Goal: Task Accomplishment & Management: Use online tool/utility

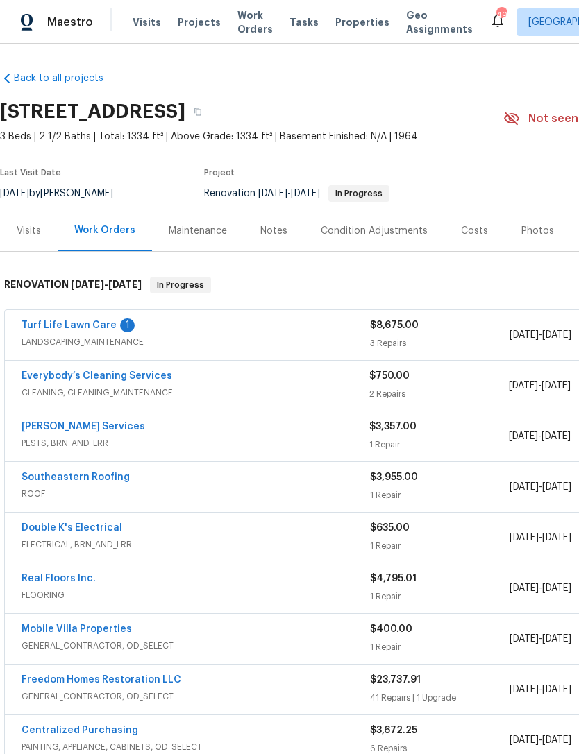
click at [52, 425] on link "Massey Services" at bounding box center [84, 427] width 124 height 10
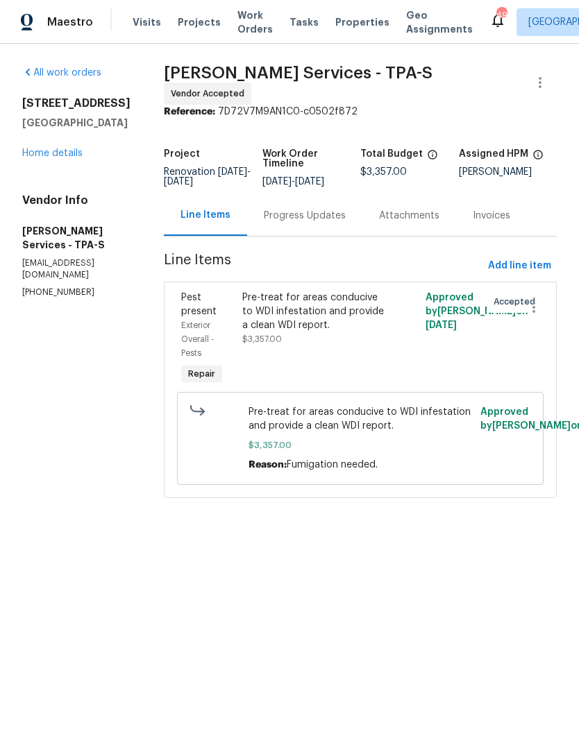
click at [319, 223] on div "Progress Updates" at bounding box center [305, 216] width 82 height 14
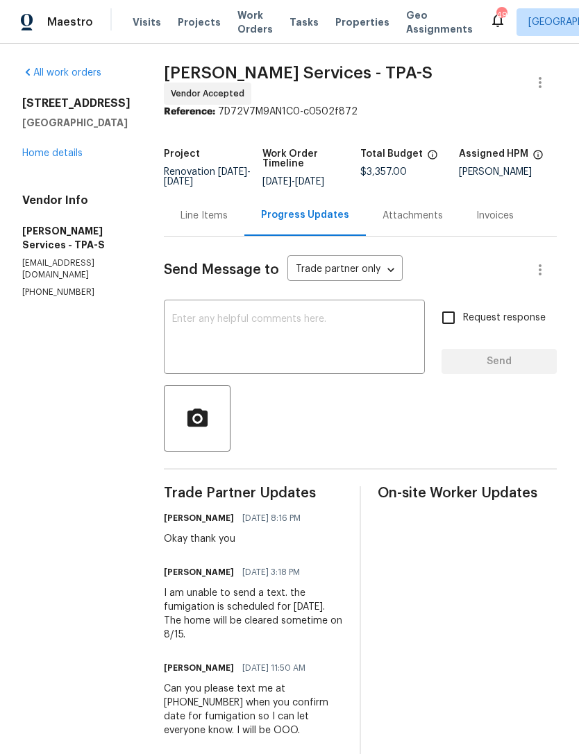
click at [42, 149] on link "Home details" at bounding box center [52, 154] width 60 height 10
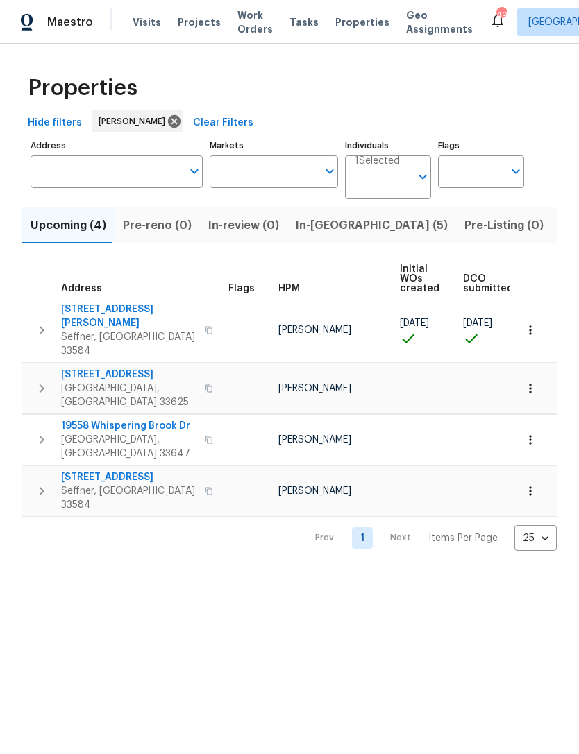
click at [320, 222] on span "In-[GEOGRAPHIC_DATA] (5)" at bounding box center [372, 225] width 152 height 19
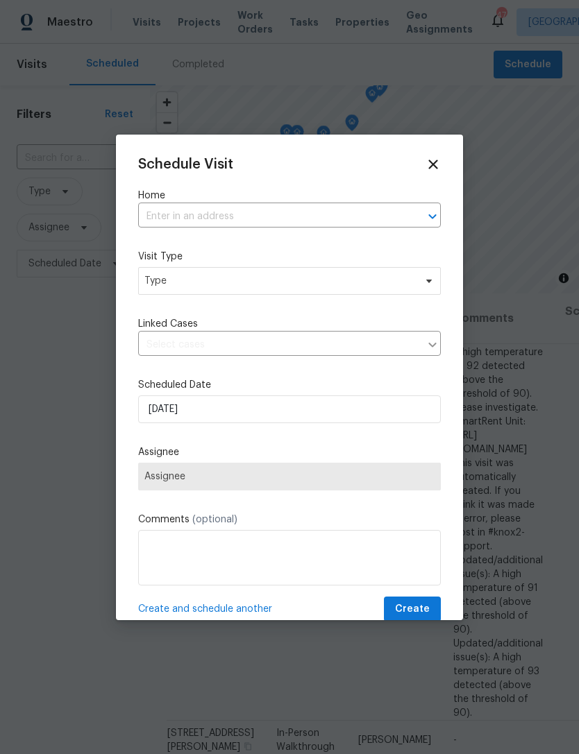
scroll to position [0, 87]
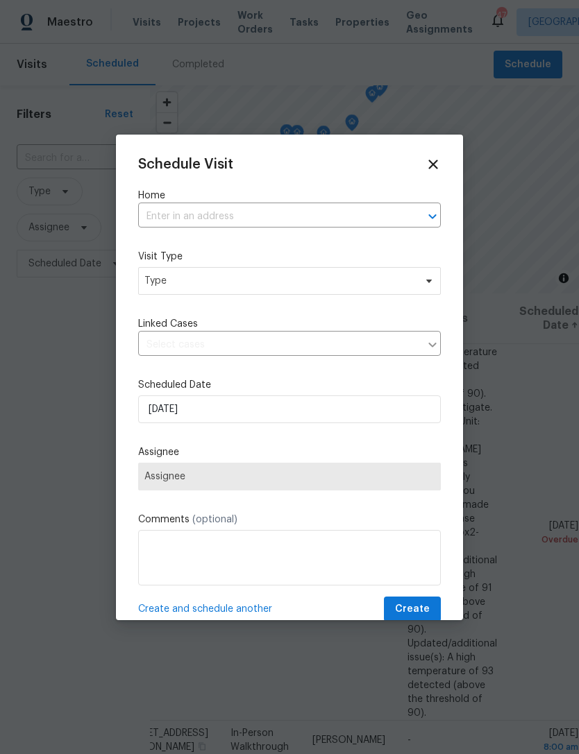
click at [371, 228] on input "text" at bounding box center [270, 217] width 264 height 22
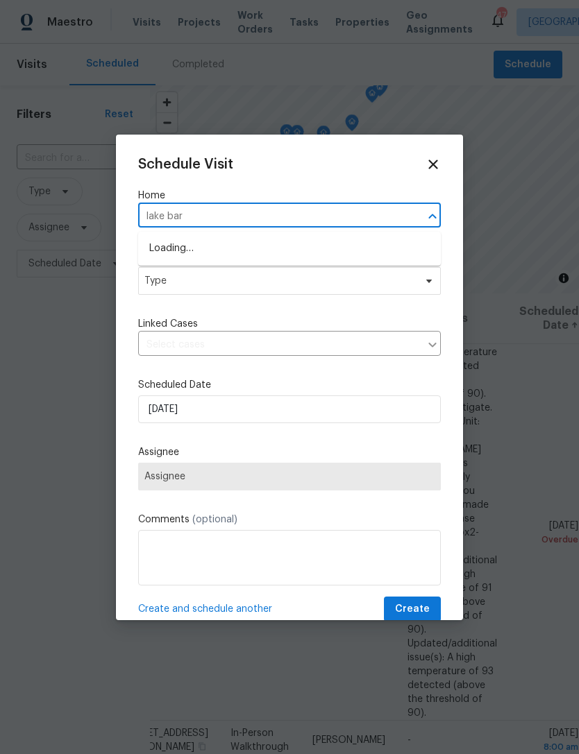
type input "lake bark"
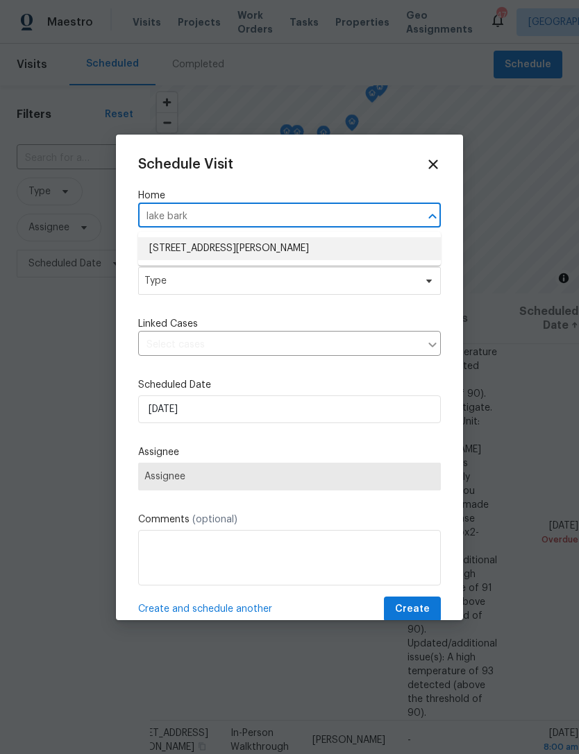
click at [352, 248] on li "23910 Lake Bark Ct, Lutz, FL 33559" at bounding box center [289, 248] width 303 height 23
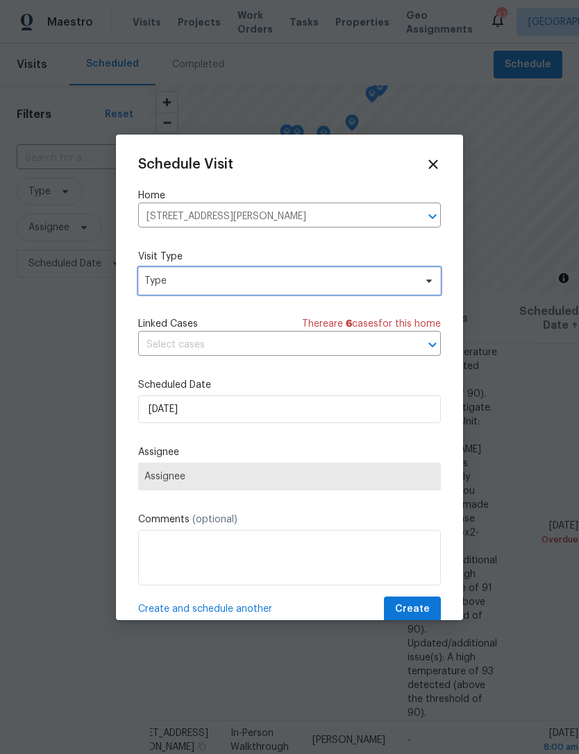
click at [337, 281] on span "Type" at bounding box center [279, 281] width 270 height 14
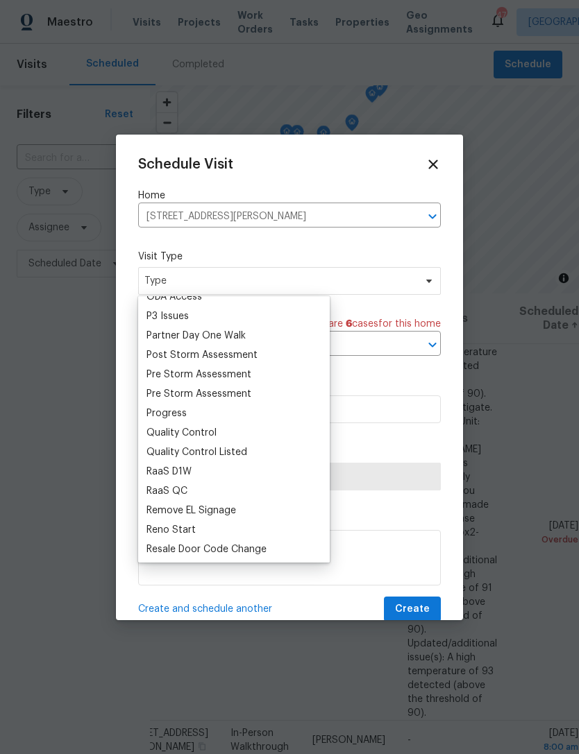
scroll to position [833, 0]
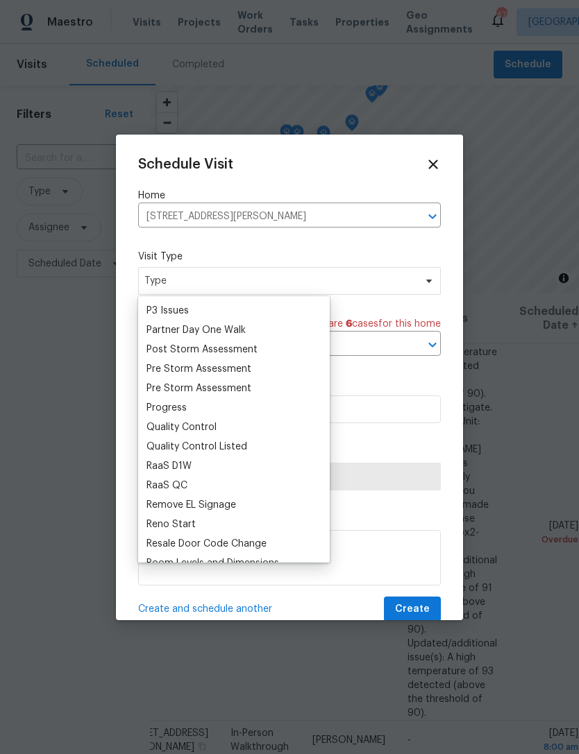
click at [185, 407] on div "Progress" at bounding box center [166, 408] width 40 height 14
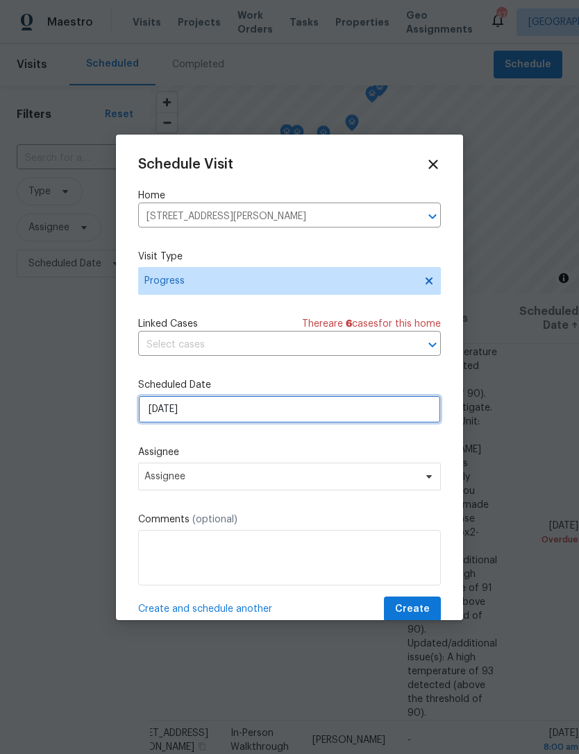
click at [274, 406] on input "8/11/2025" at bounding box center [289, 410] width 303 height 28
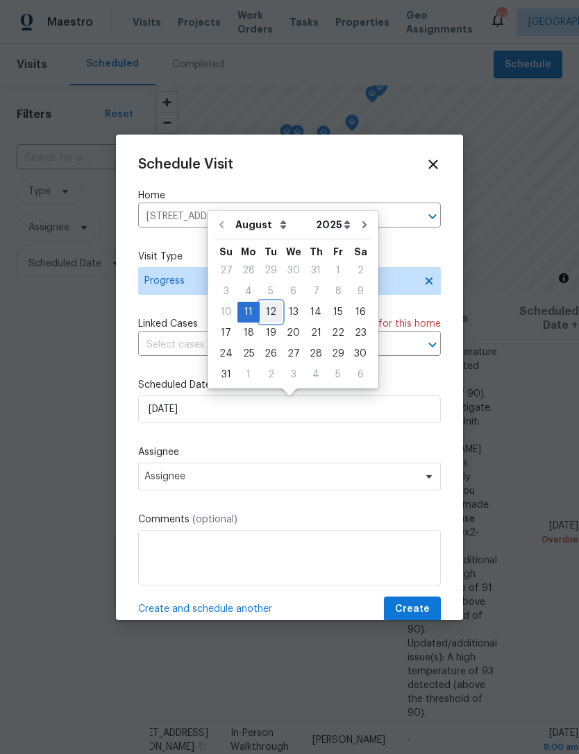
click at [263, 312] on div "12" at bounding box center [271, 312] width 22 height 19
type input "8/12/2025"
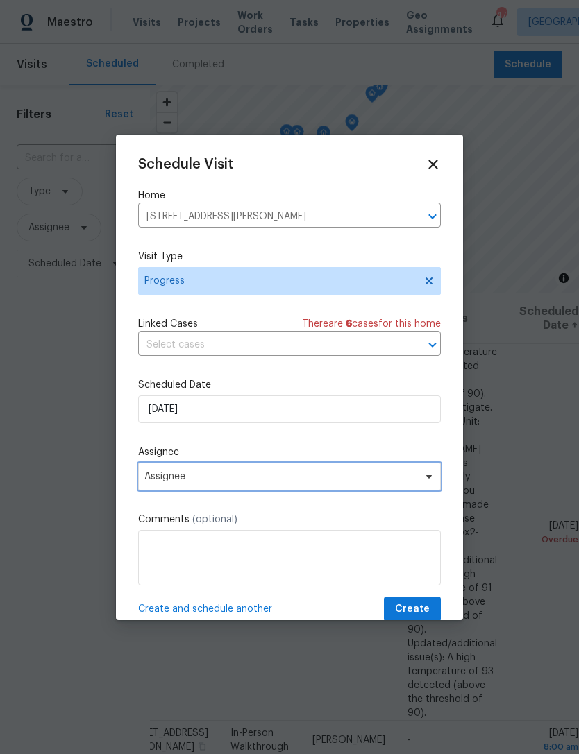
click at [262, 479] on span "Assignee" at bounding box center [280, 476] width 272 height 11
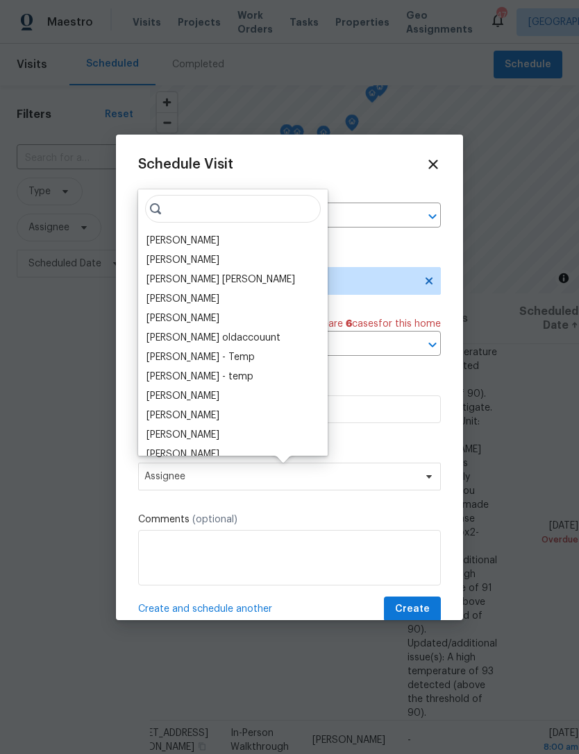
click at [202, 239] on div "[PERSON_NAME]" at bounding box center [182, 241] width 73 height 14
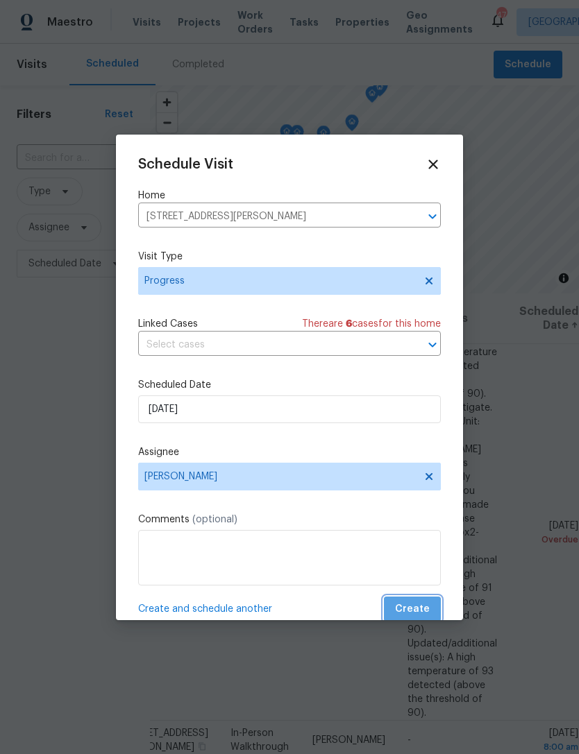
click at [416, 609] on span "Create" at bounding box center [412, 609] width 35 height 17
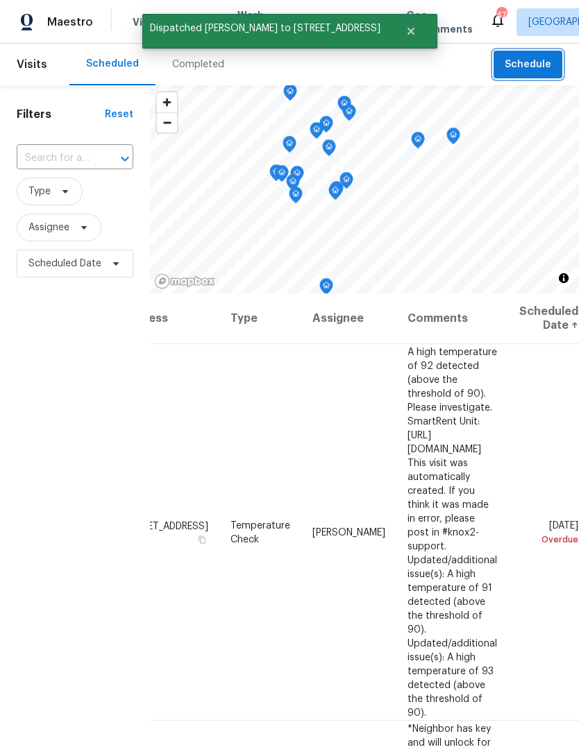
click at [529, 69] on span "Schedule" at bounding box center [528, 64] width 46 height 17
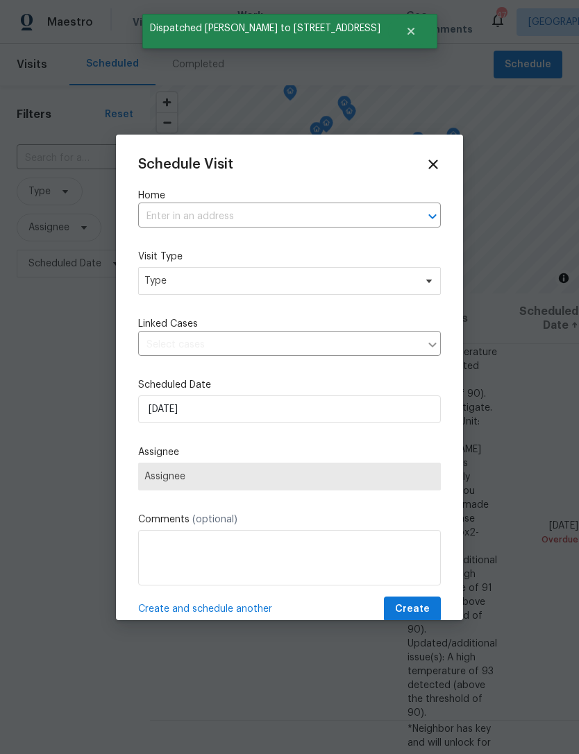
click at [273, 215] on input "text" at bounding box center [270, 217] width 264 height 22
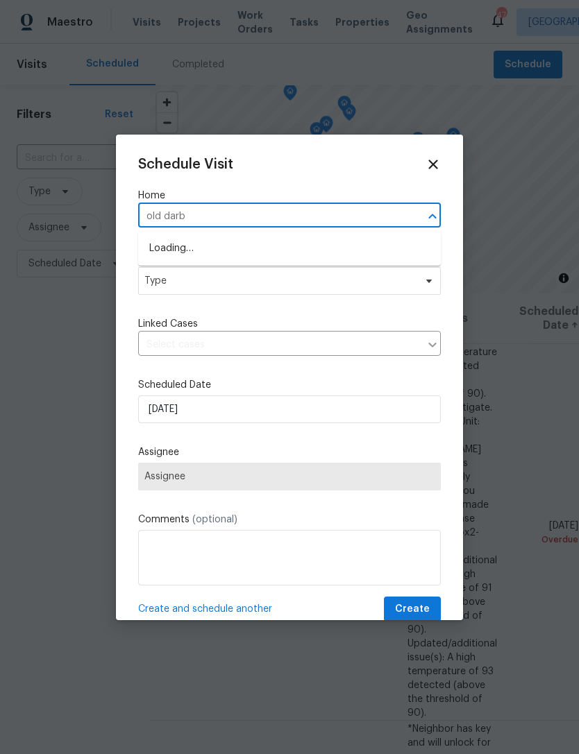
type input "old darby"
click at [328, 278] on li "807 Old Darby St, Seffner, FL 33584" at bounding box center [289, 271] width 303 height 23
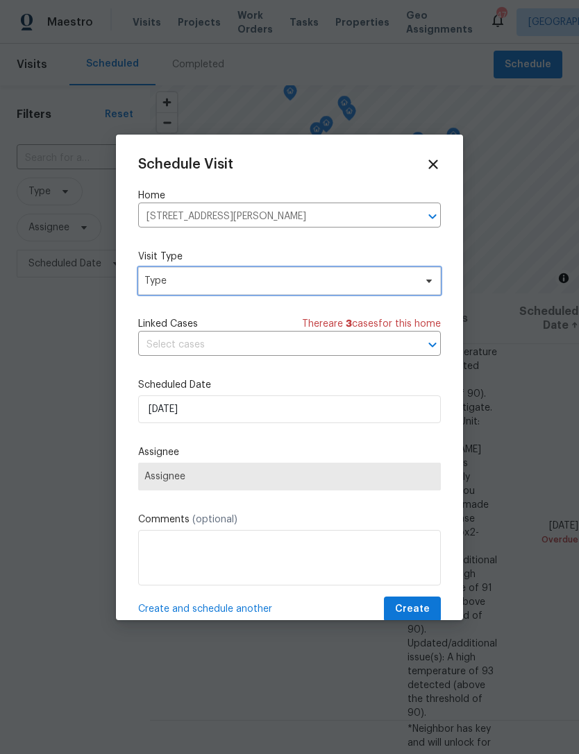
click at [329, 285] on span "Type" at bounding box center [279, 281] width 270 height 14
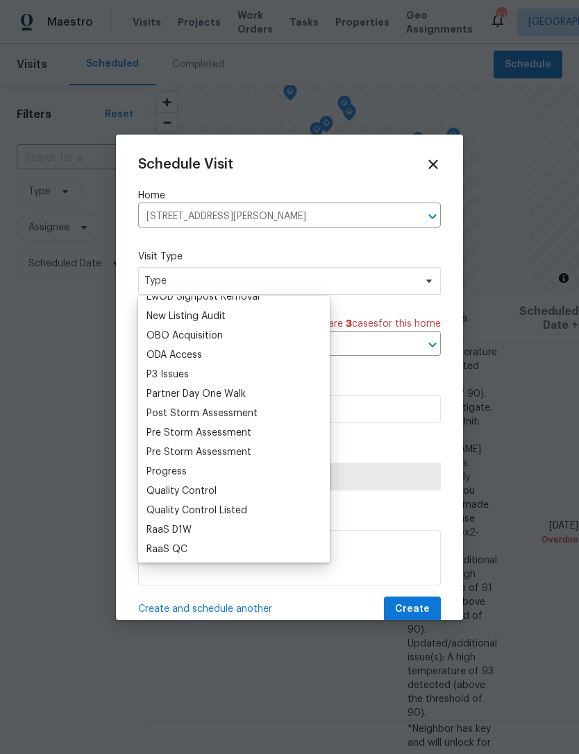
scroll to position [771, 0]
click at [185, 472] on div "Progress" at bounding box center [166, 471] width 40 height 14
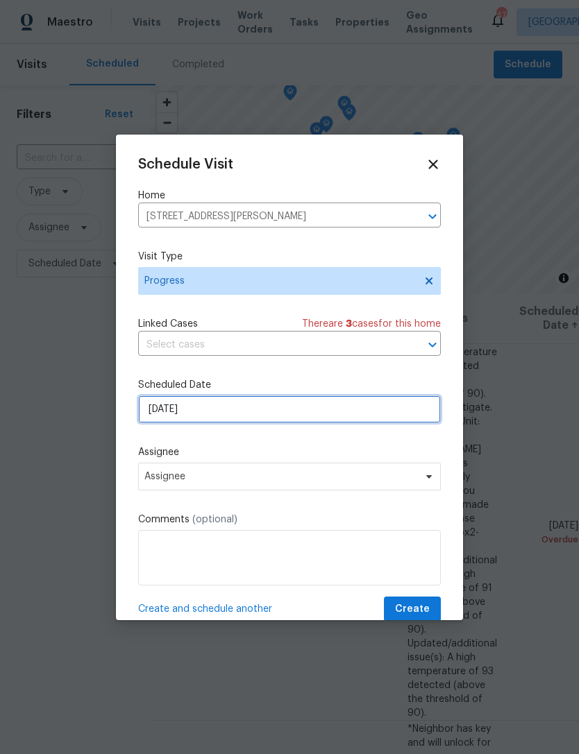
click at [266, 416] on input "8/11/2025" at bounding box center [289, 410] width 303 height 28
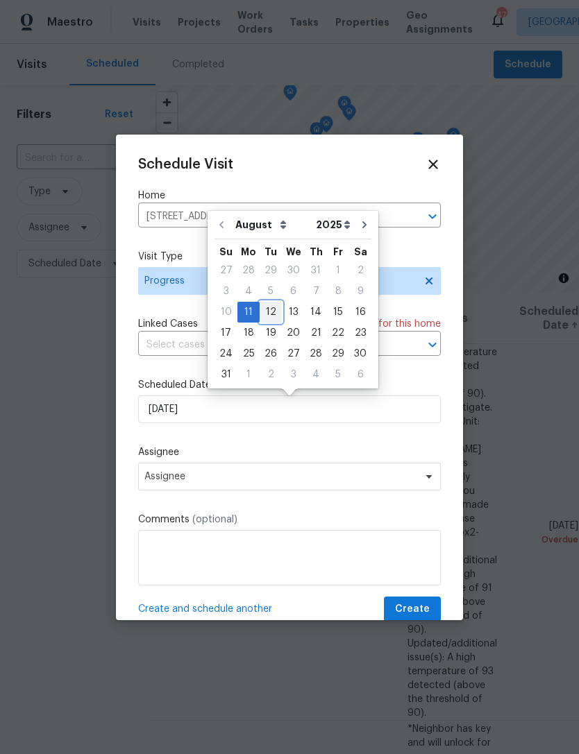
click at [268, 306] on div "12" at bounding box center [271, 312] width 22 height 19
type input "8/12/2025"
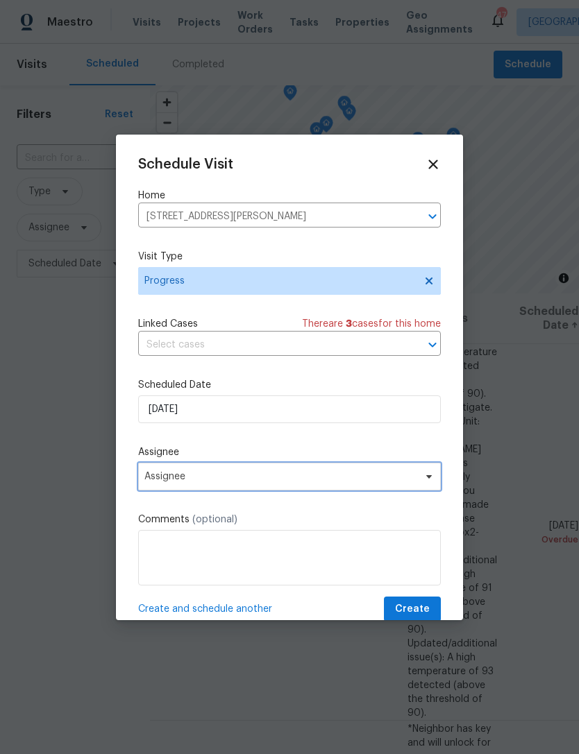
click at [271, 489] on span "Assignee" at bounding box center [289, 477] width 303 height 28
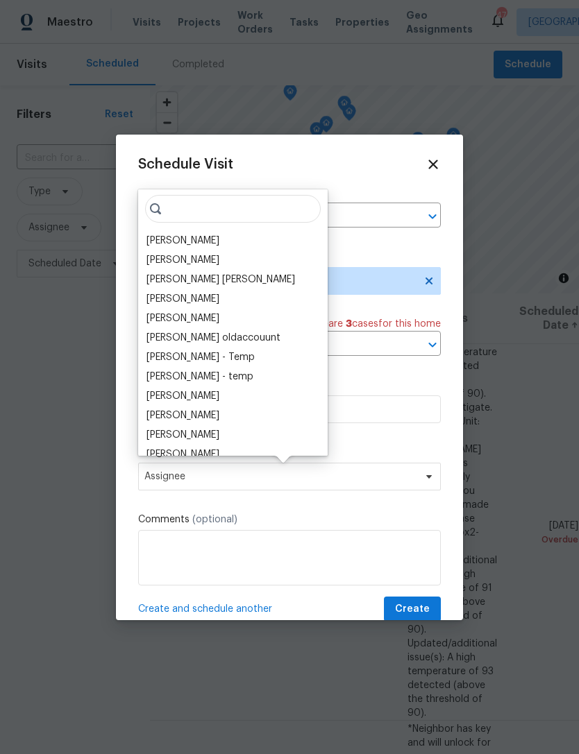
click at [255, 248] on div "[PERSON_NAME]" at bounding box center [232, 240] width 181 height 19
click at [421, 610] on span "Create" at bounding box center [412, 609] width 35 height 17
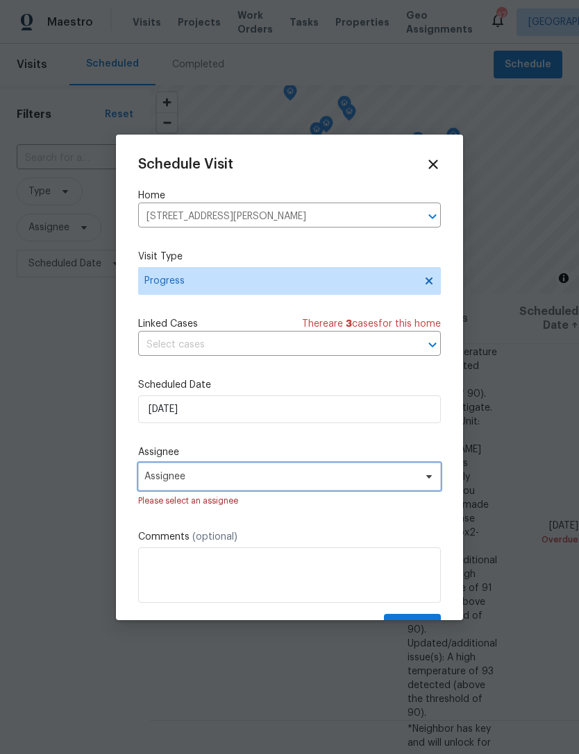
click at [319, 490] on span "Assignee" at bounding box center [289, 477] width 303 height 28
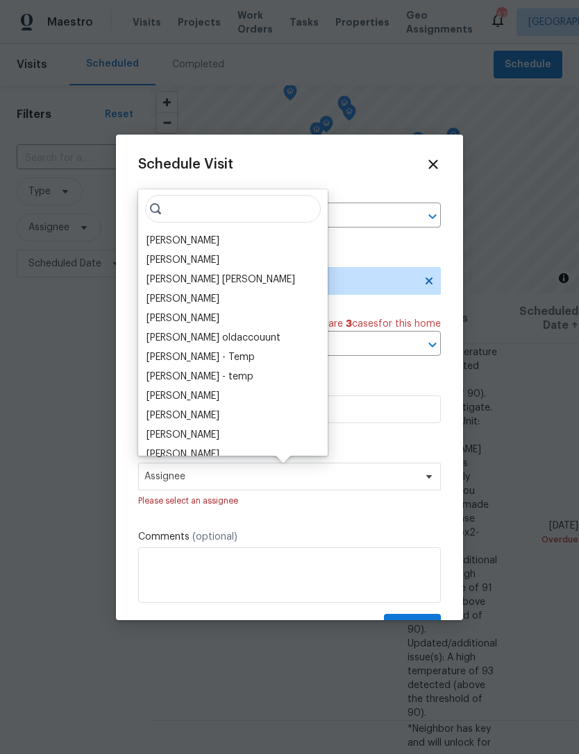
click at [185, 255] on div "Vinodh Kumar" at bounding box center [182, 260] width 73 height 14
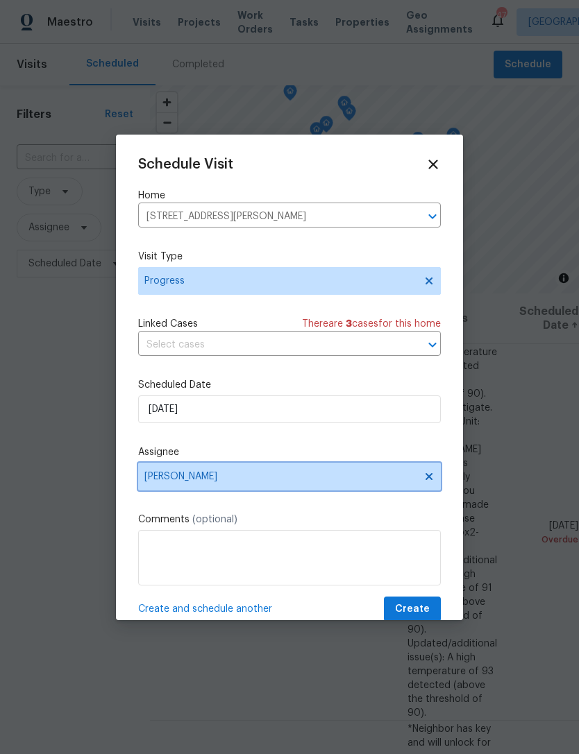
click at [280, 482] on span "Vinodh Kumar" at bounding box center [280, 476] width 272 height 11
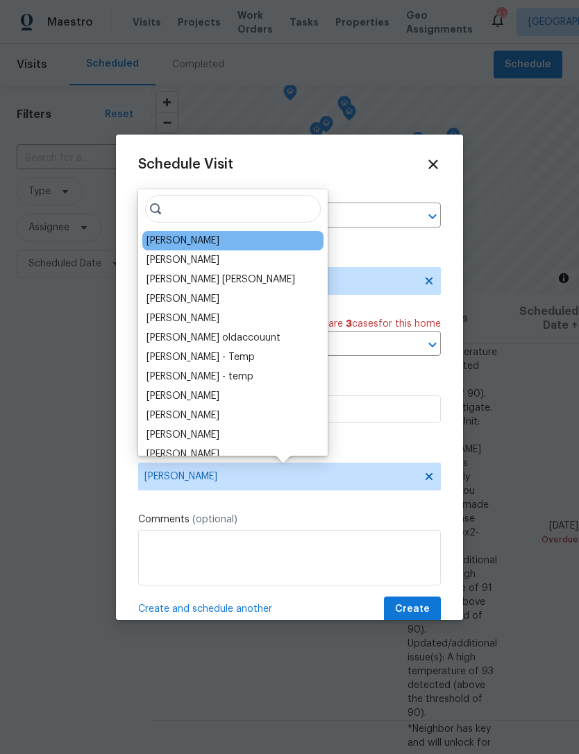
click at [198, 266] on div "[PERSON_NAME]" at bounding box center [182, 260] width 73 height 14
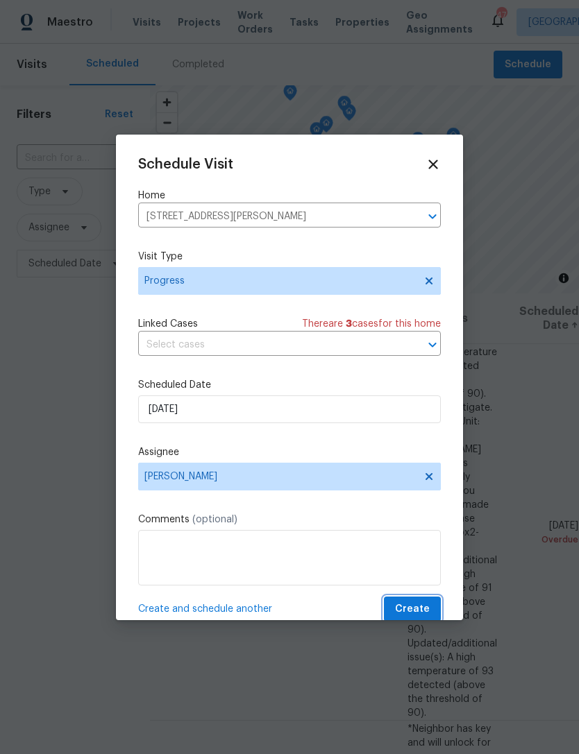
click at [412, 604] on span "Create" at bounding box center [412, 609] width 35 height 17
